Goal: Find contact information

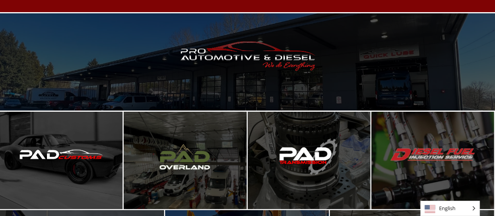
scroll to position [50, 0]
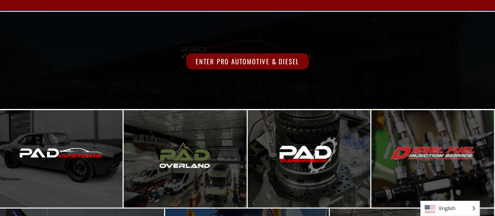
click at [177, 61] on div "Enter Pro Automotive & Diesel" at bounding box center [248, 61] width 396 height 16
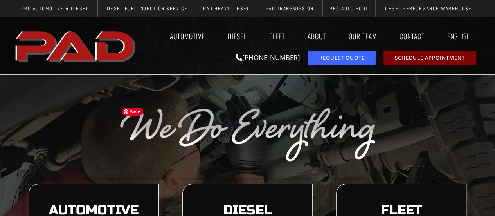
scroll to position [8, 0]
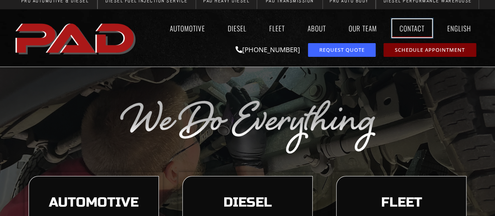
click at [418, 27] on link "Contact" at bounding box center [412, 28] width 40 height 18
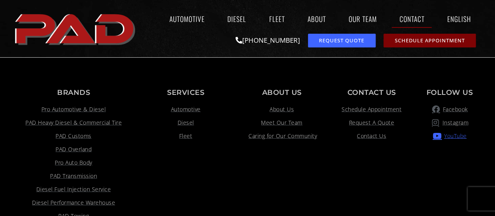
scroll to position [814, 0]
click at [449, 108] on span "Facebook" at bounding box center [454, 109] width 27 height 9
